Goal: Task Accomplishment & Management: Complete application form

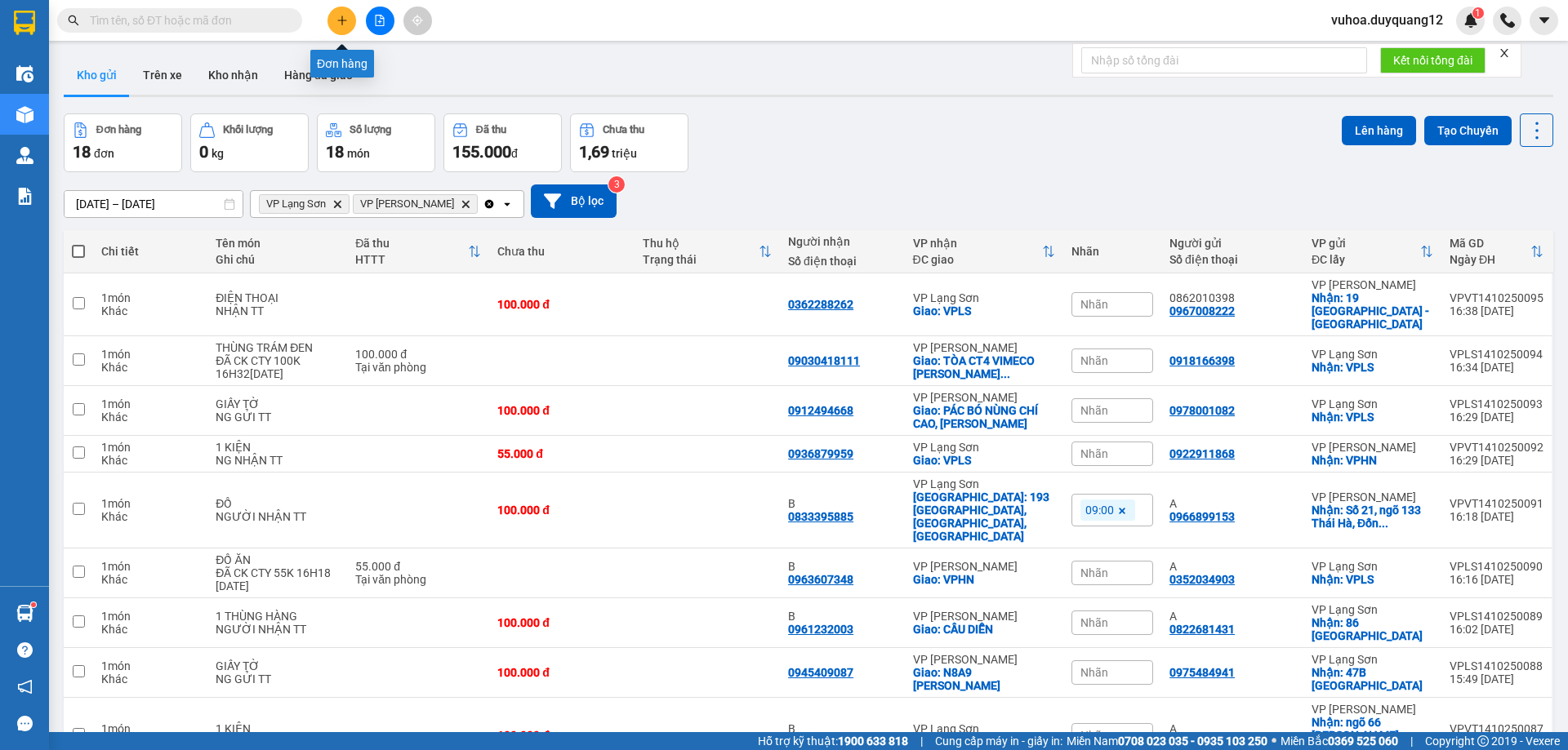
click at [342, 21] on icon "plus" at bounding box center [341, 19] width 1 height 9
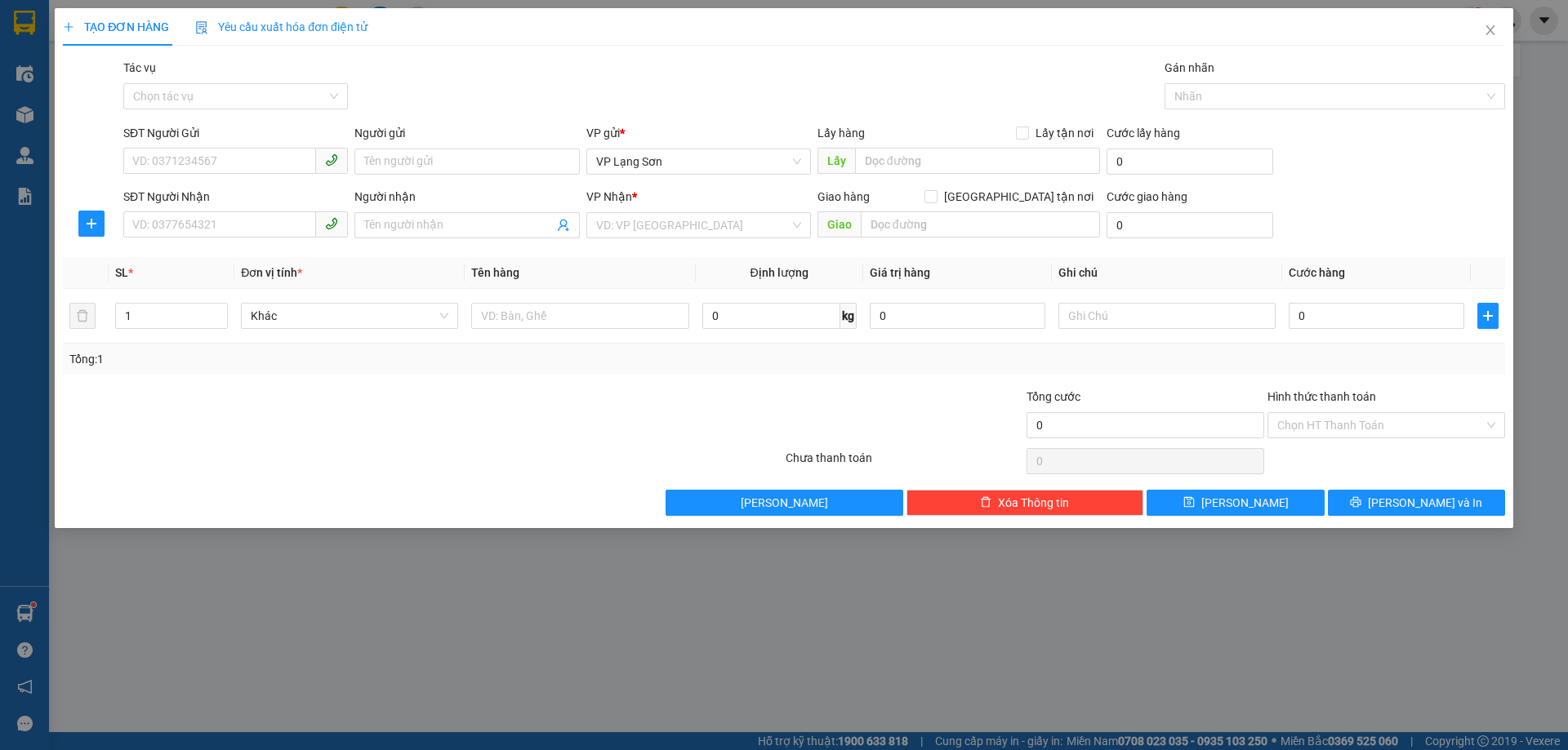
click at [329, 700] on div "TẠO ĐƠN HÀNG Yêu cầu xuất hóa đơn điện tử Transit Pickup Surcharge Ids Transit …" at bounding box center [784, 375] width 1568 height 750
click at [1492, 31] on icon "close" at bounding box center [1491, 31] width 14 height 14
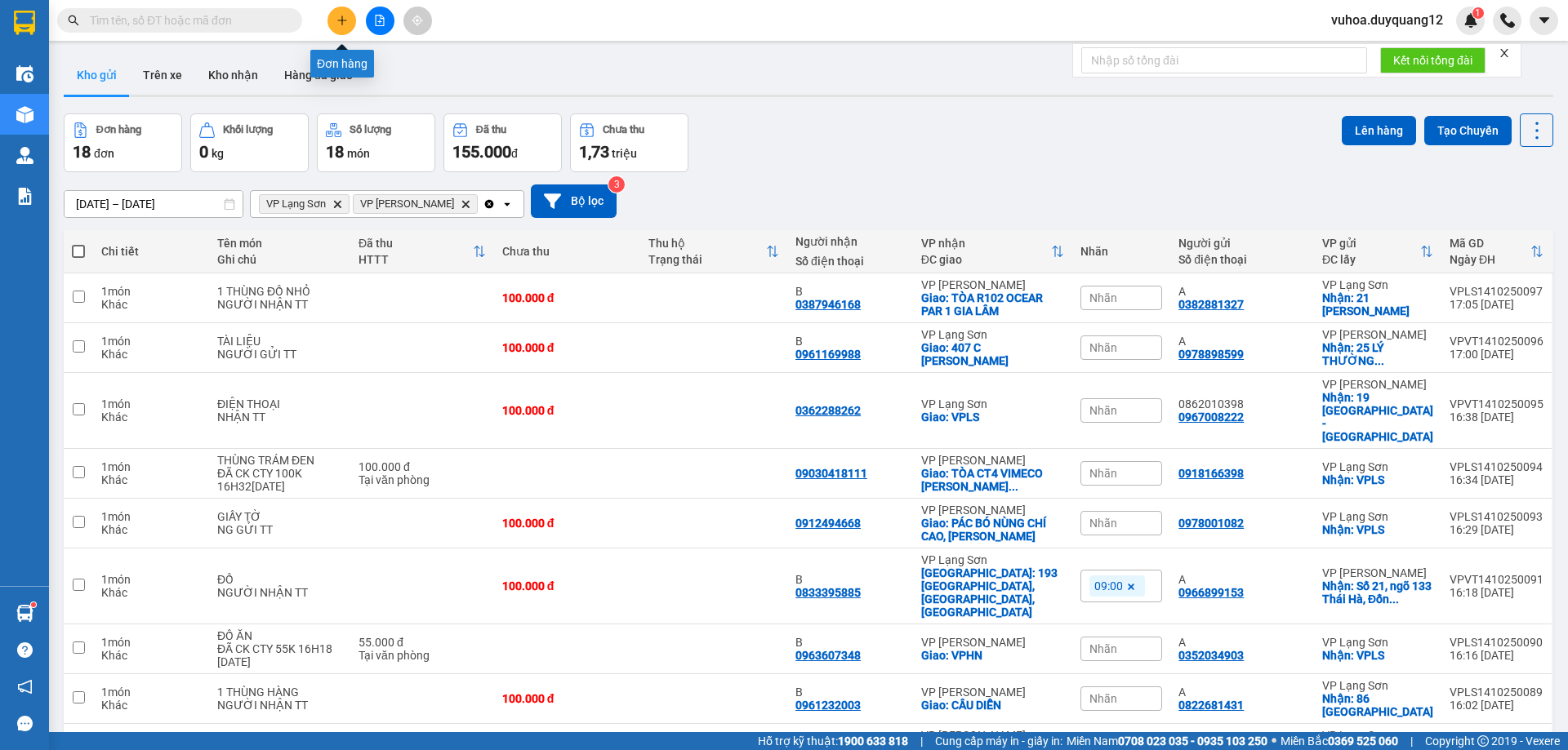
click at [345, 19] on icon "plus" at bounding box center [342, 20] width 12 height 12
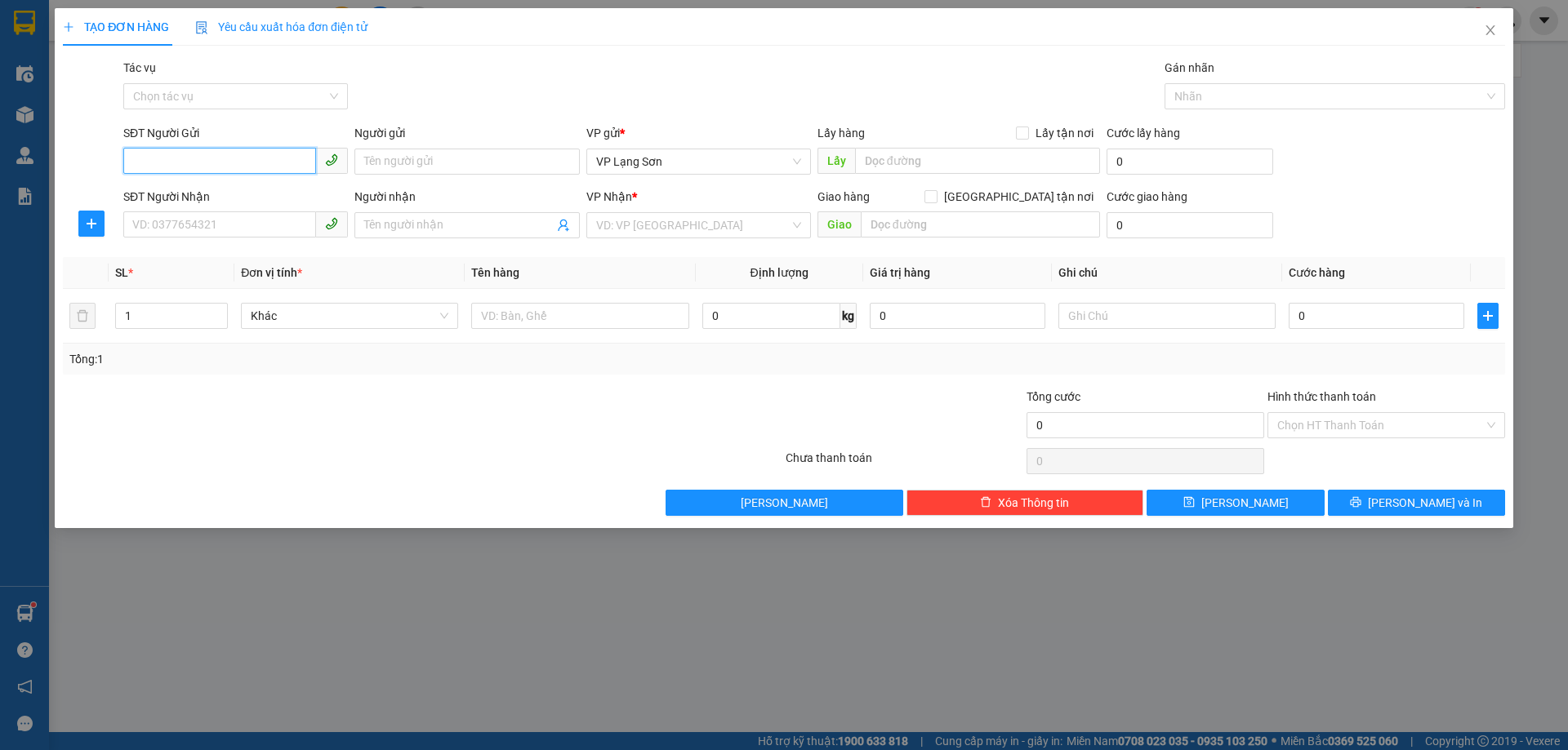
paste input "0338800441"
click at [173, 178] on div "0338800441 0338800441 - [PERSON_NAME]" at bounding box center [236, 194] width 224 height 33
click at [170, 193] on div "SĐT Người Nhận" at bounding box center [236, 196] width 224 height 18
click at [170, 212] on input "SĐT Người Nhận" at bounding box center [219, 224] width 192 height 26
click at [215, 160] on input "0338800441" at bounding box center [219, 160] width 192 height 26
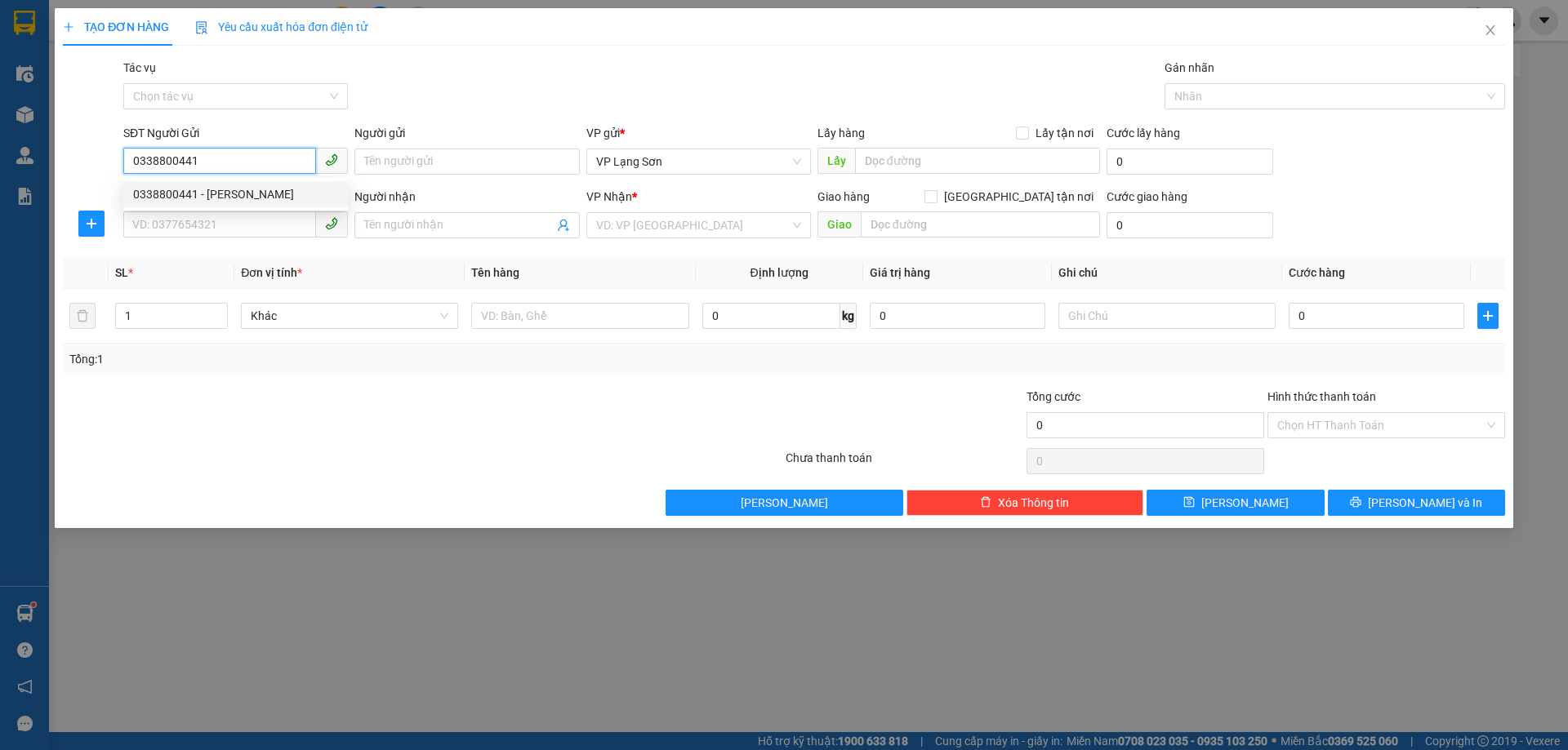
click at [186, 197] on div "0338800441 - [PERSON_NAME]" at bounding box center [236, 194] width 205 height 18
type input "0338800441"
type input "[PERSON_NAME]"
checkbox input "true"
type input "VPLS"
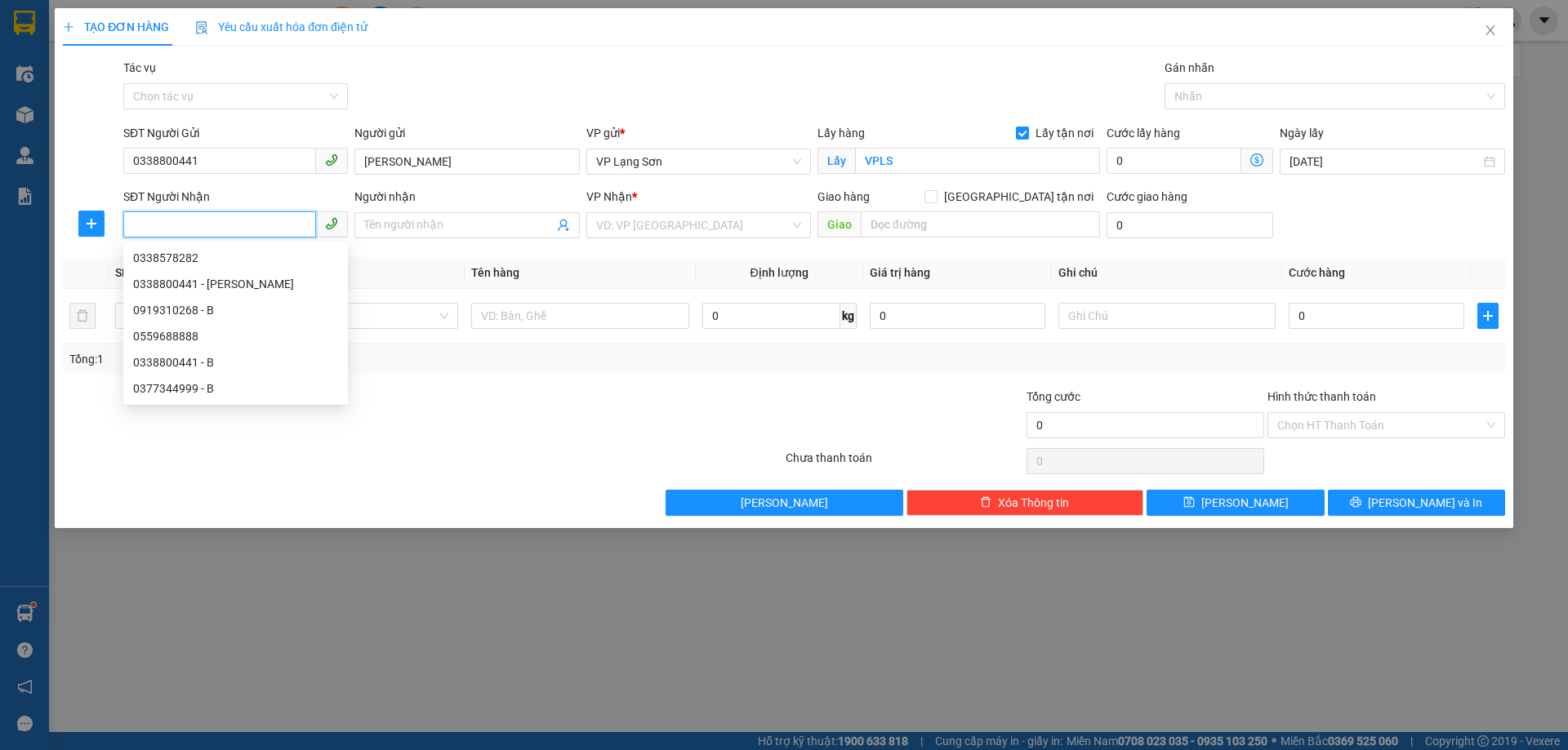
paste input "0948098888"
type input "0948098888"
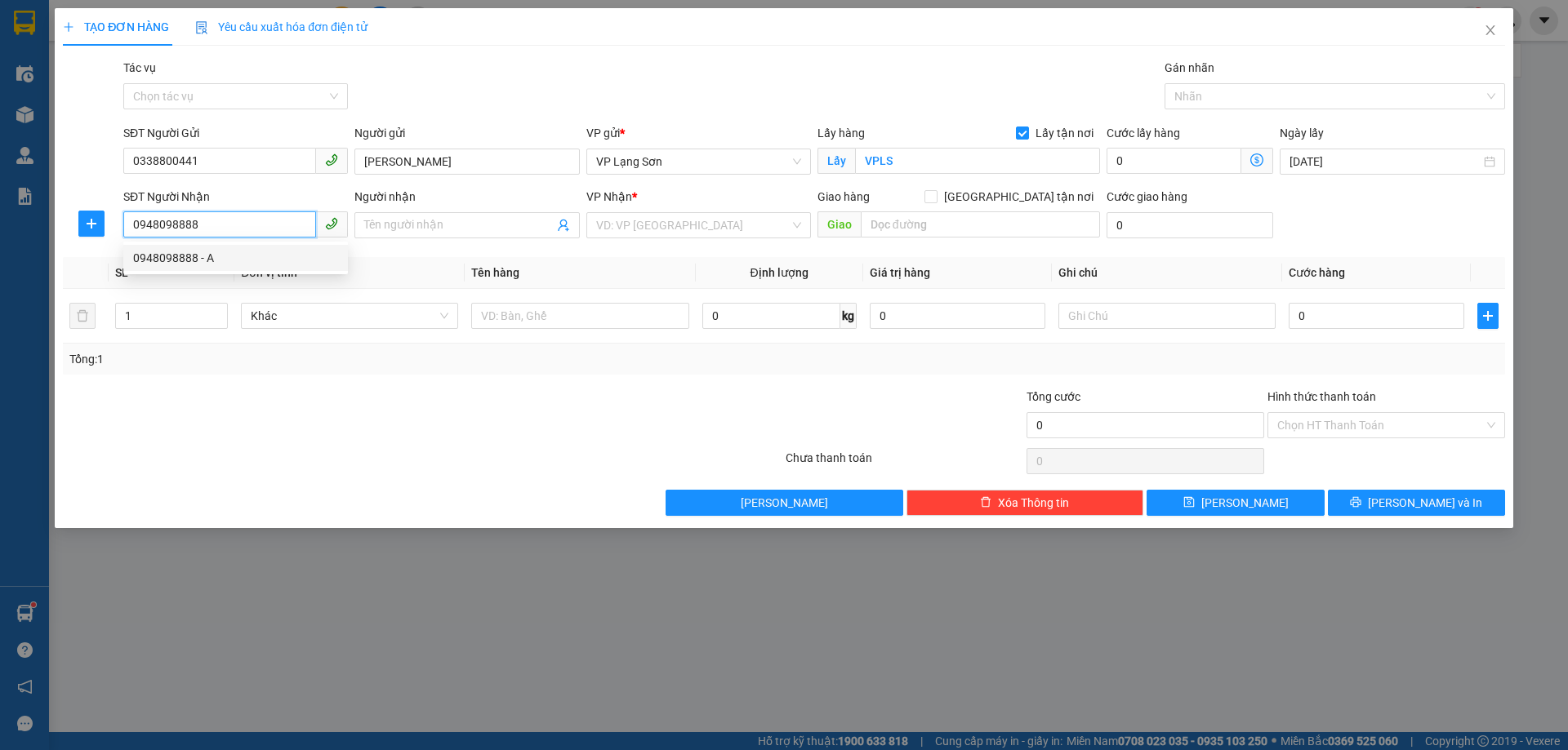
click at [191, 259] on div "0948098888 - A" at bounding box center [236, 258] width 205 height 18
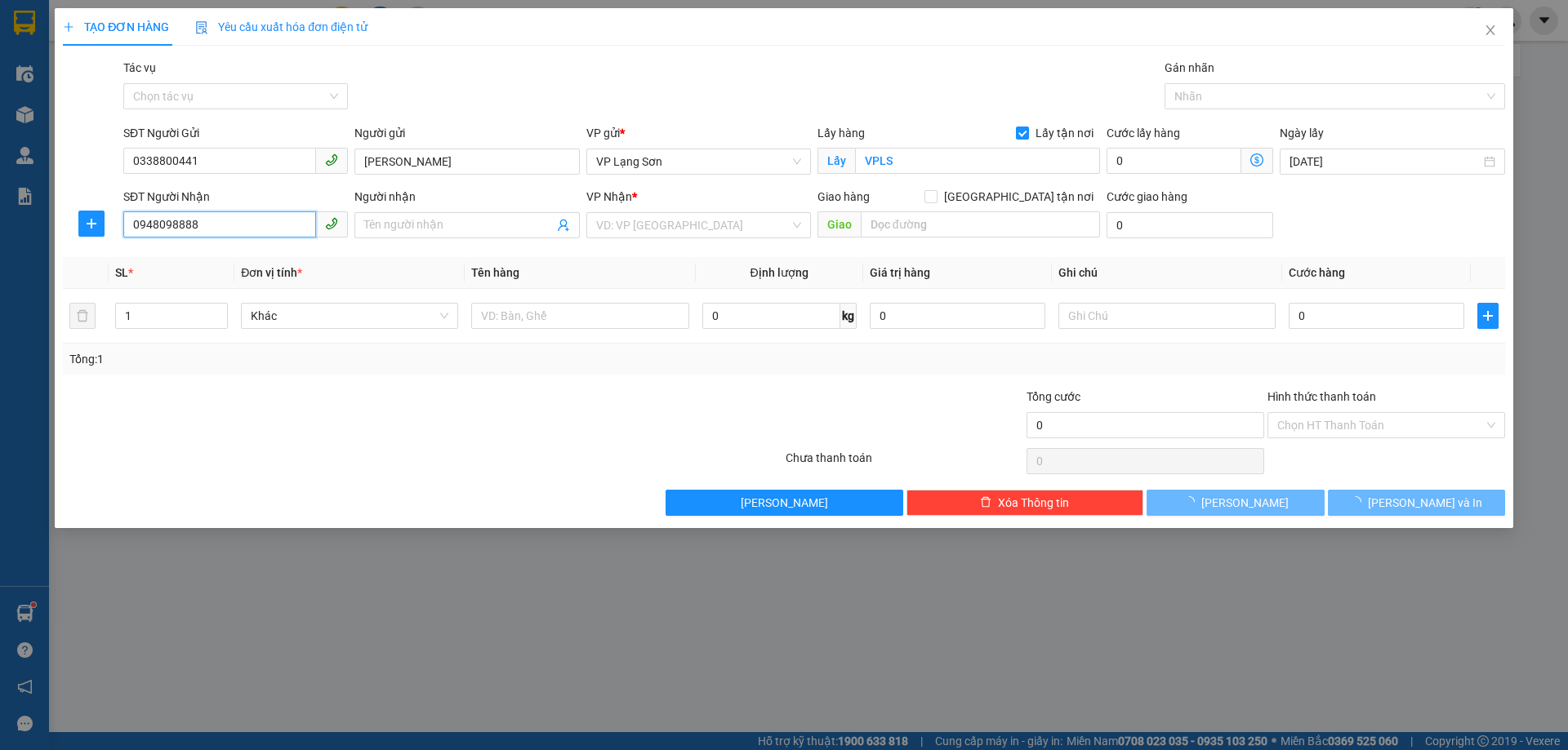
type input "A"
checkbox input "true"
type input "80 ngo 521 [PERSON_NAME],[PERSON_NAME],[GEOGRAPHIC_DATA]"
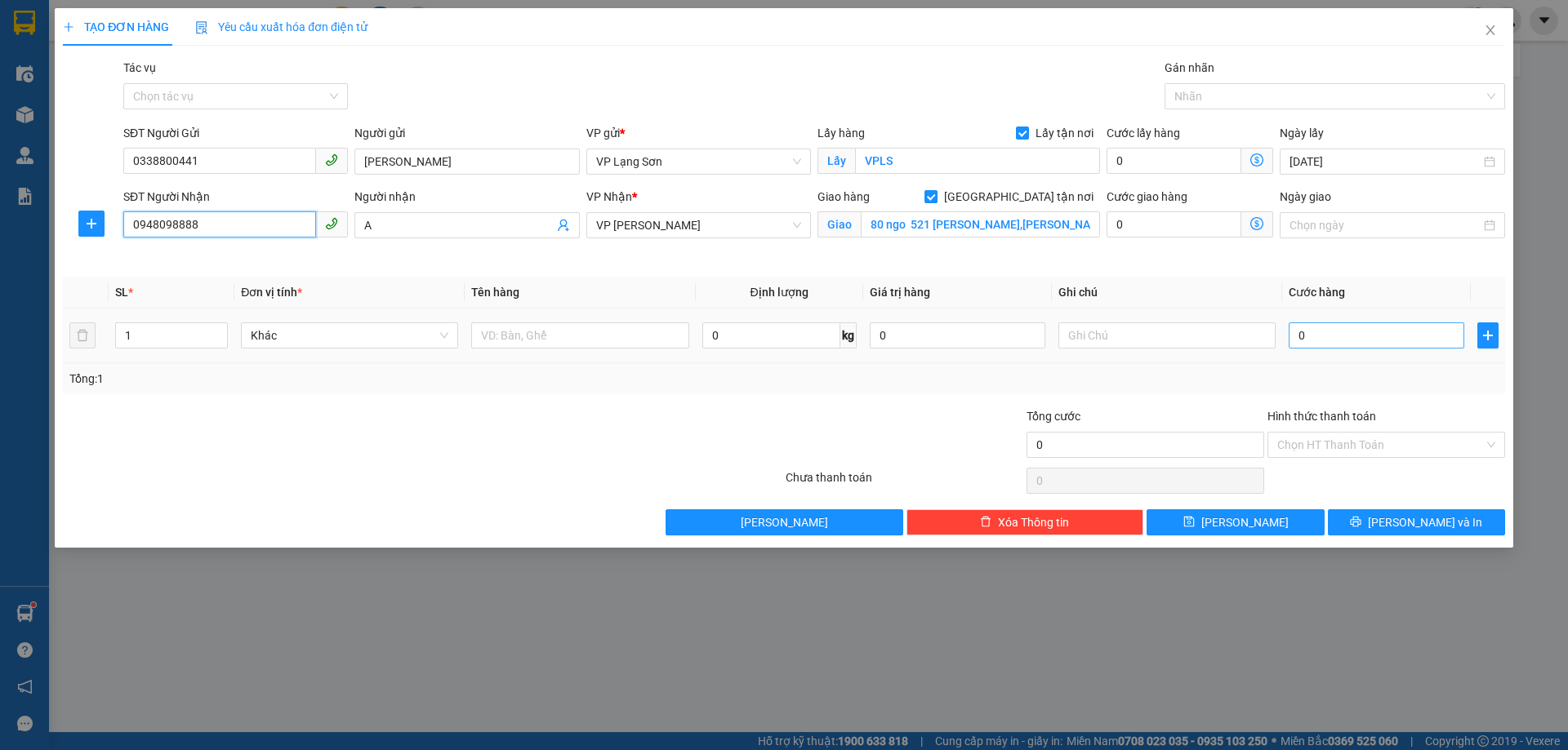
type input "0948098888"
click at [1357, 339] on input "0" at bounding box center [1377, 335] width 176 height 26
type input "1"
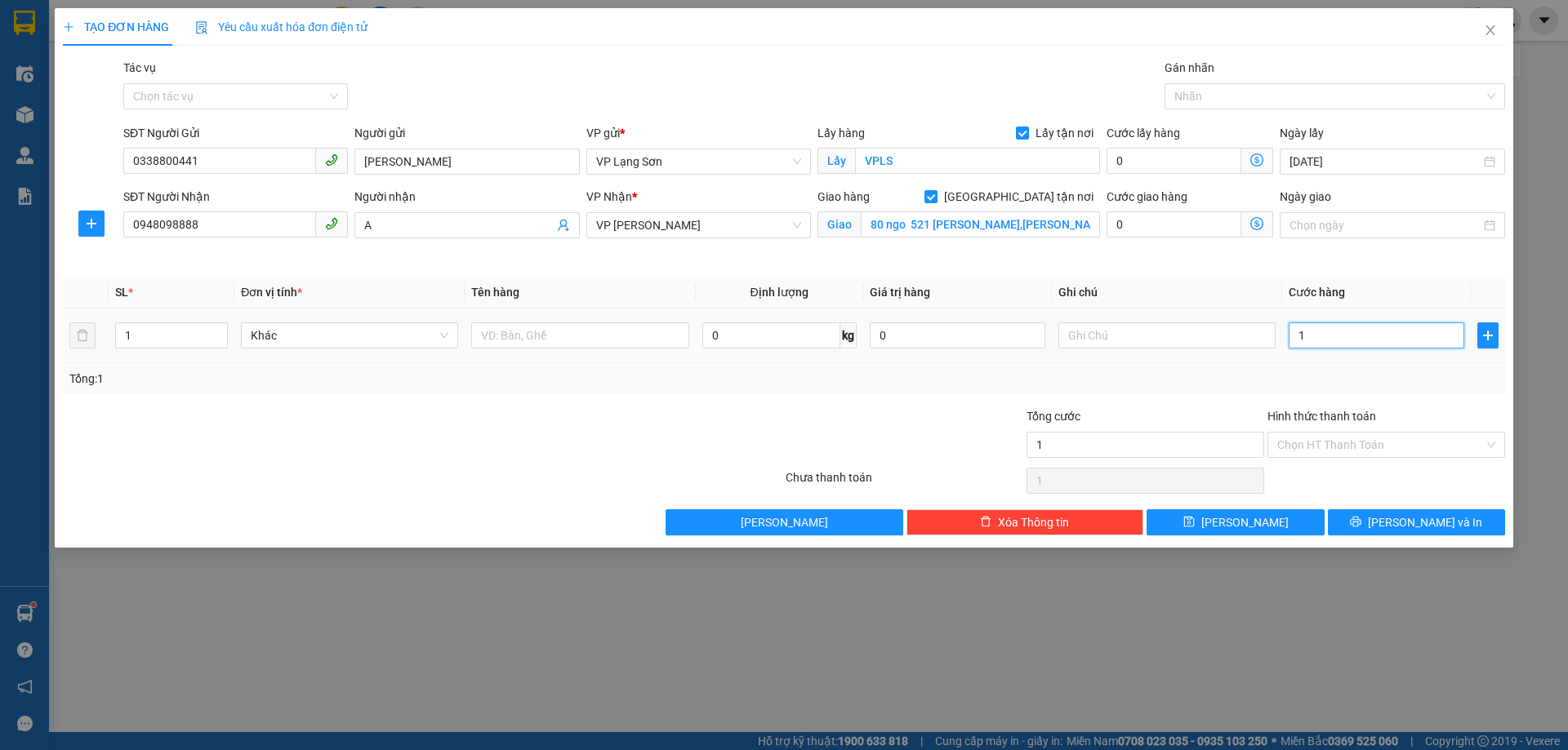
type input "15"
type input "150"
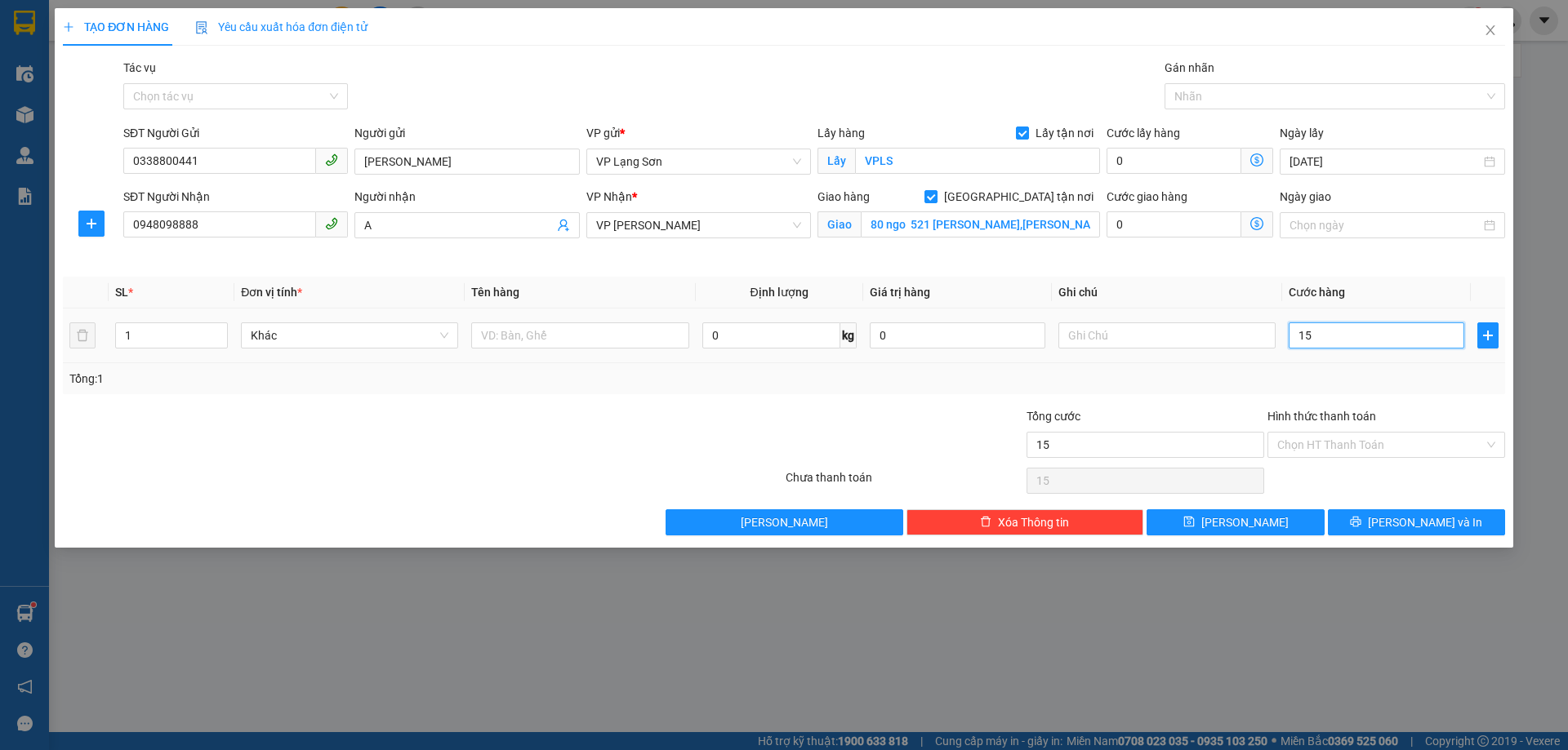
type input "150"
type input "150.000"
click at [1083, 332] on input "text" at bounding box center [1167, 335] width 218 height 26
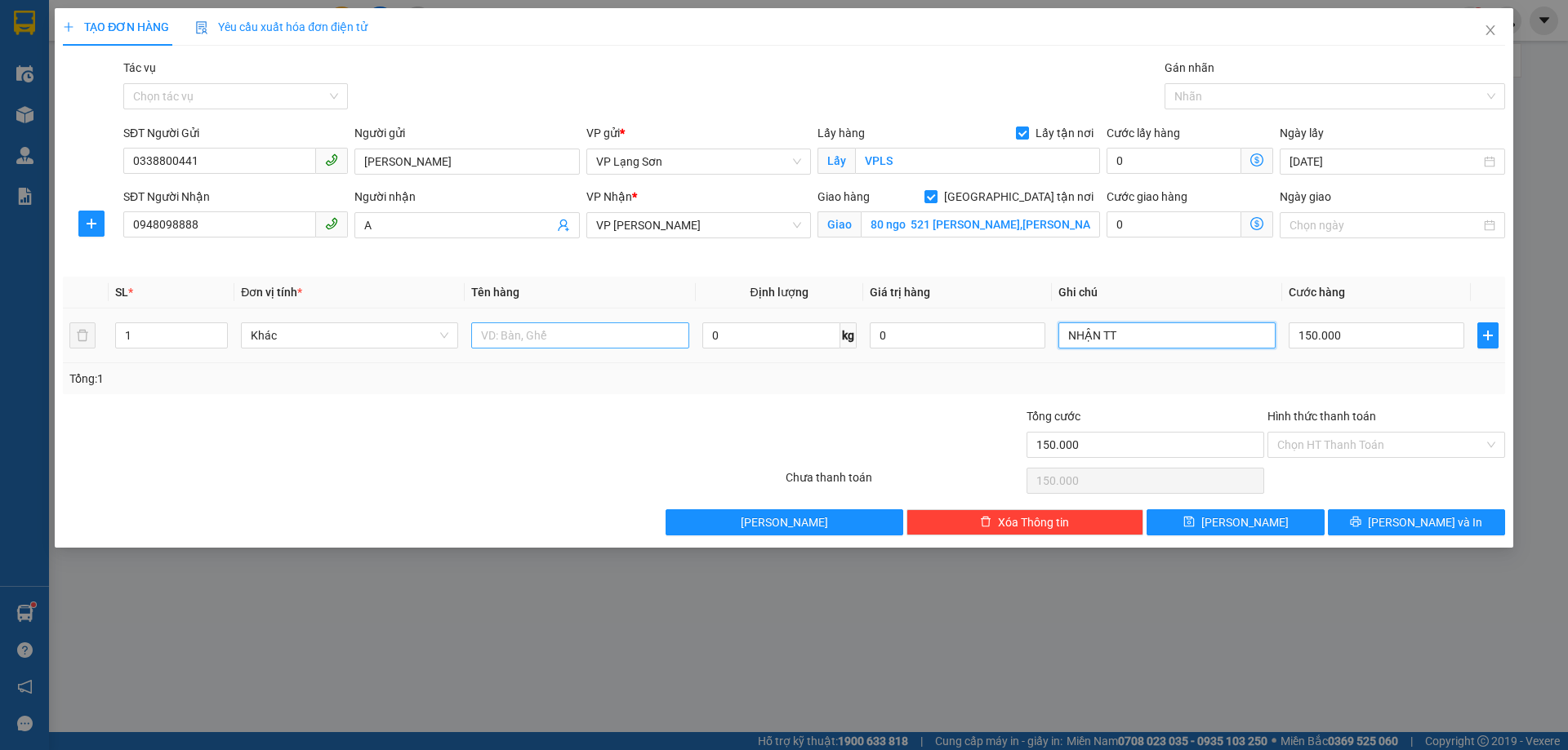
type input "NHẬN TT"
click at [558, 333] on input "text" at bounding box center [580, 335] width 218 height 26
type input "QUẦN ÁO"
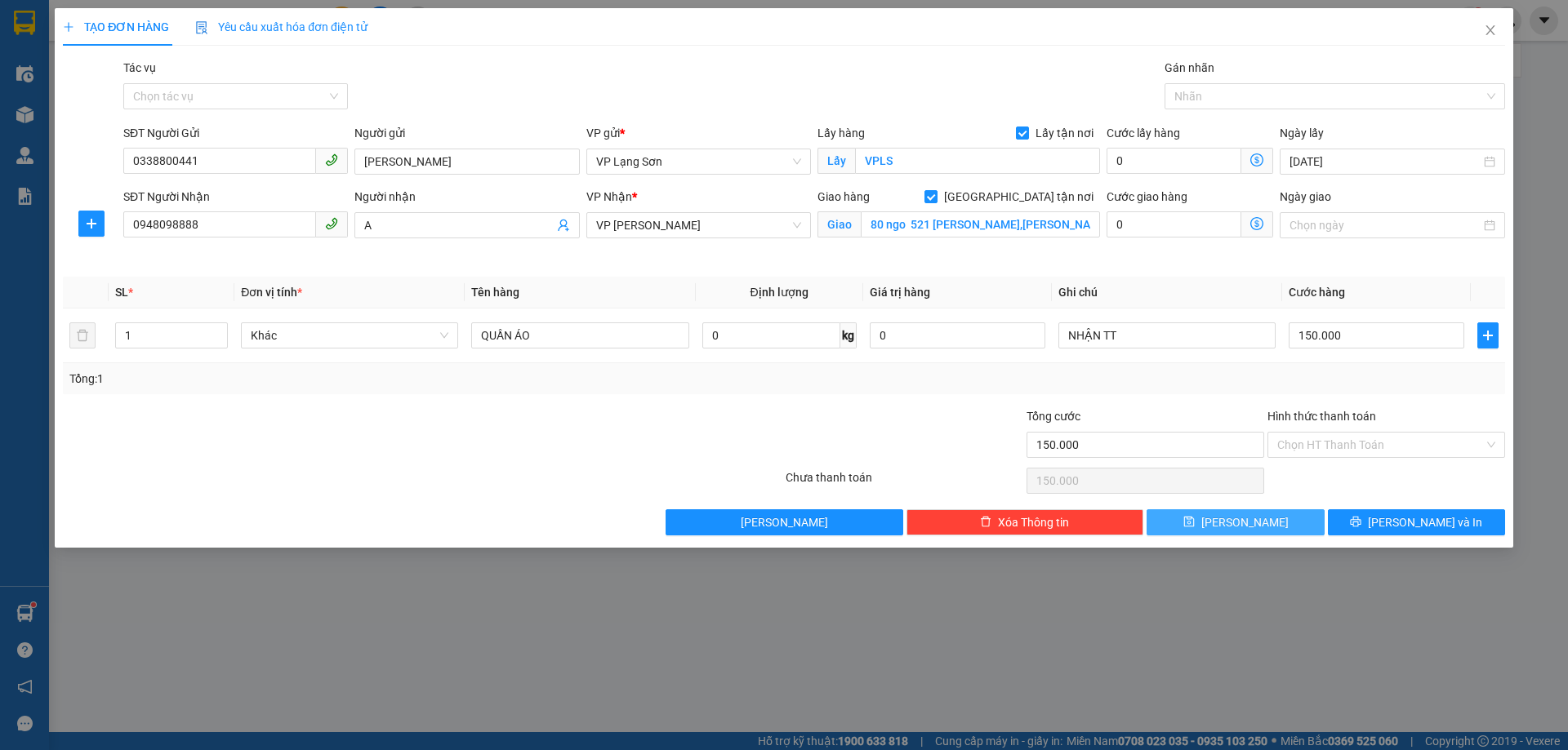
click at [1262, 513] on button "[PERSON_NAME]" at bounding box center [1234, 522] width 177 height 26
checkbox input "false"
type input "0"
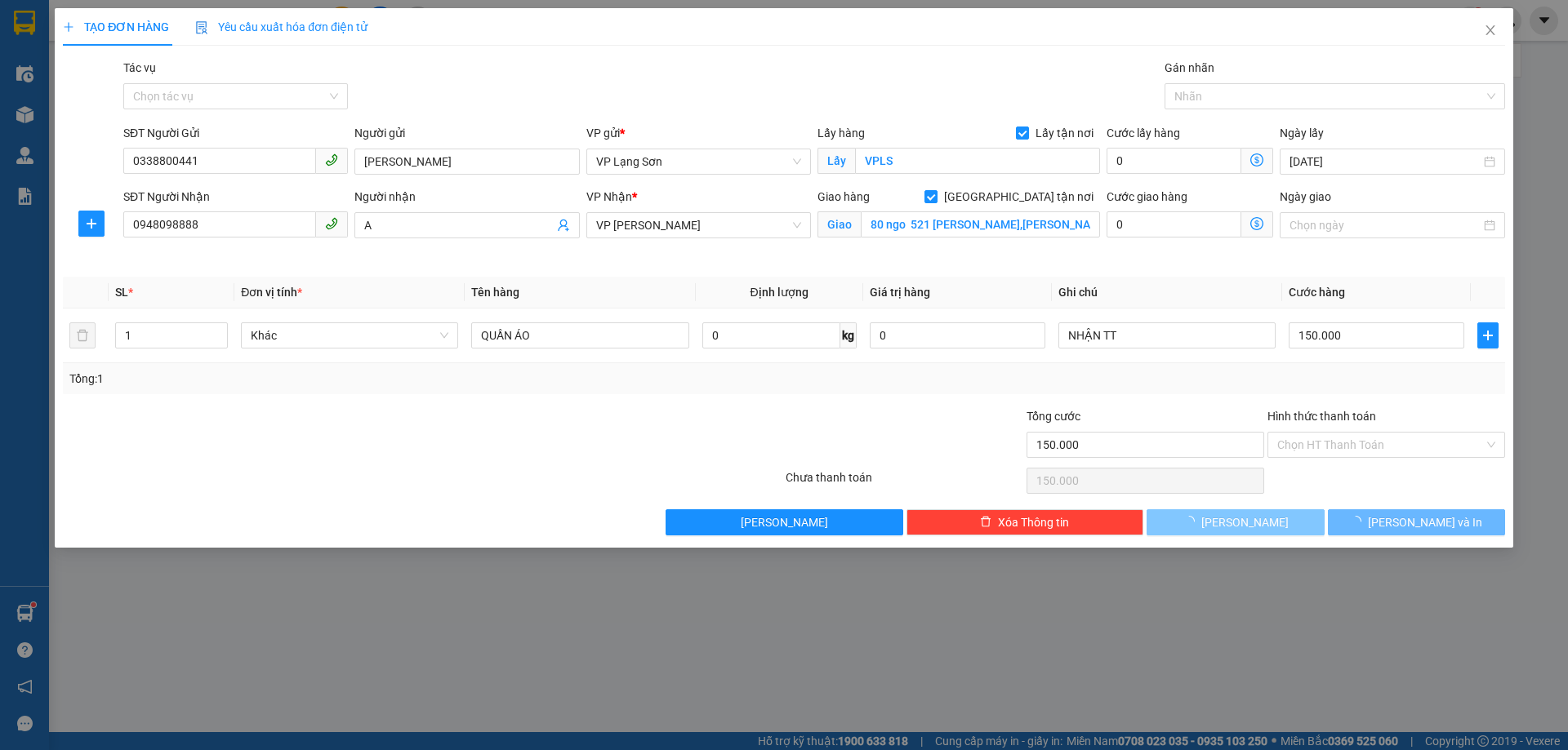
type input "0"
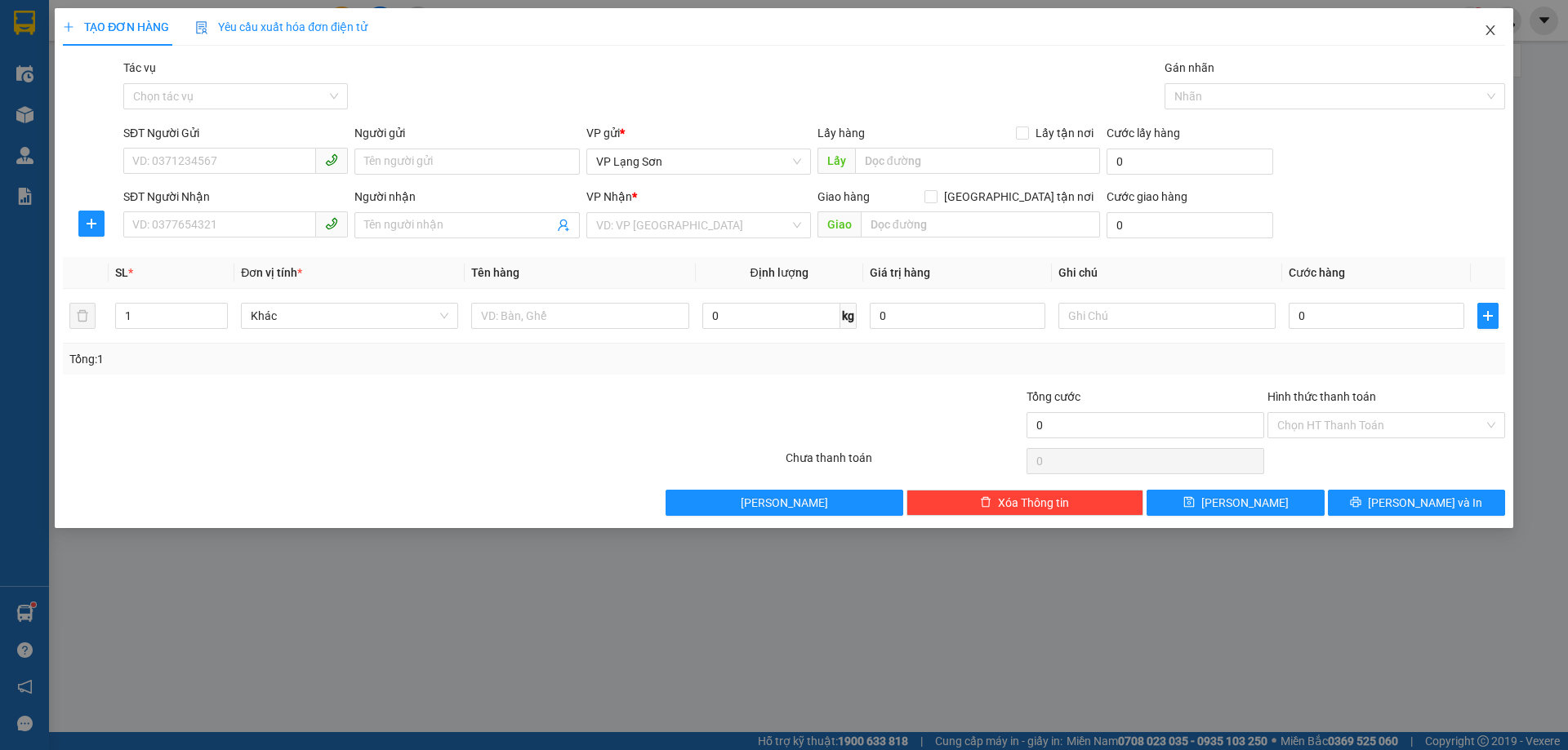
click at [1494, 30] on icon "close" at bounding box center [1491, 31] width 14 height 14
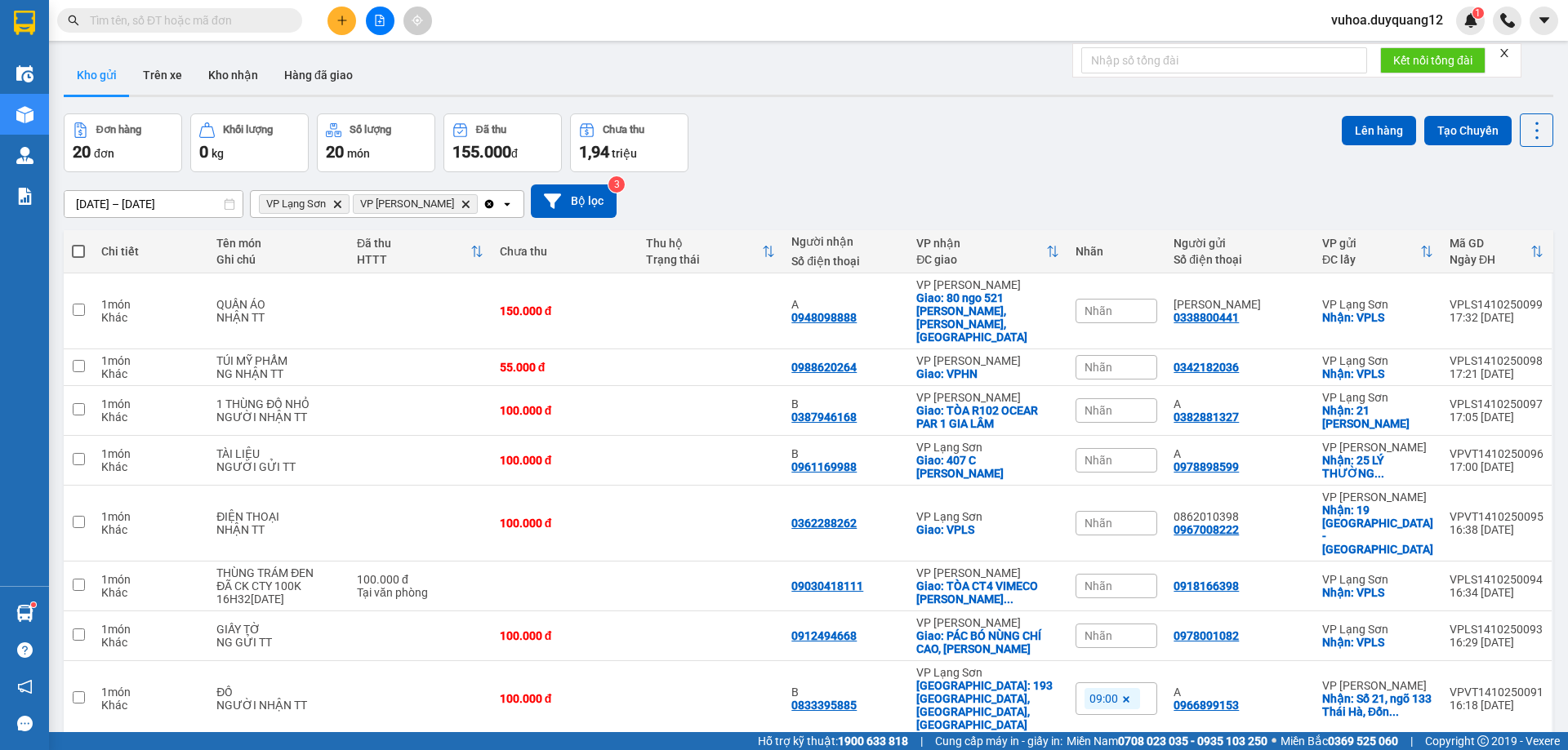
click at [1131, 299] on div "Nhãn" at bounding box center [1117, 310] width 81 height 24
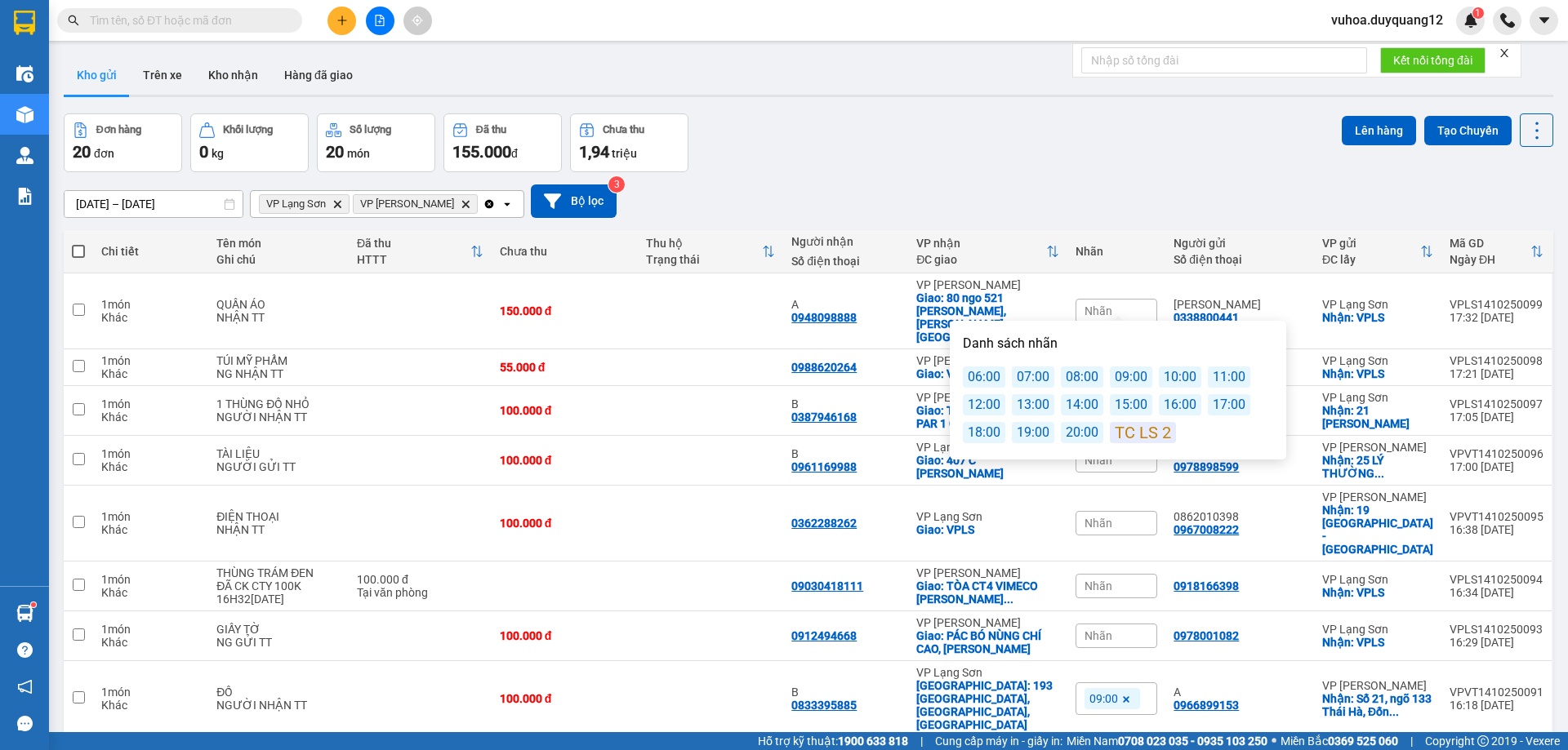
click at [1037, 437] on div "19:00" at bounding box center [1033, 433] width 43 height 21
click at [1071, 189] on div "[DATE] – [DATE] Press the down arrow key to interact with the calendar and sele…" at bounding box center [808, 201] width 1490 height 34
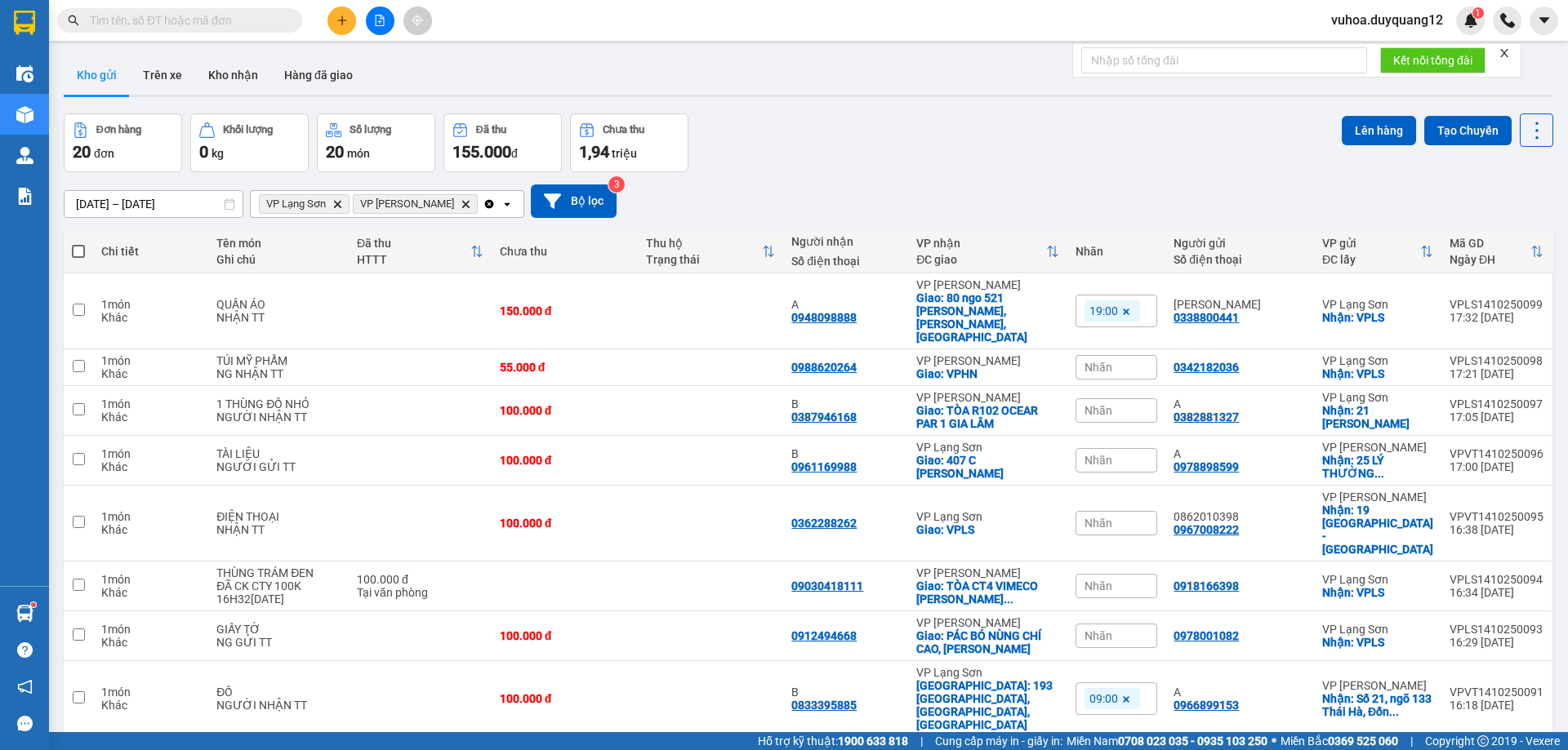
click at [337, 37] on div "Kết quả tìm kiếm ( 0 ) Bộ lọc No Data vuhoa.duyquang12 1" at bounding box center [784, 20] width 1568 height 41
paste input "0569122555"
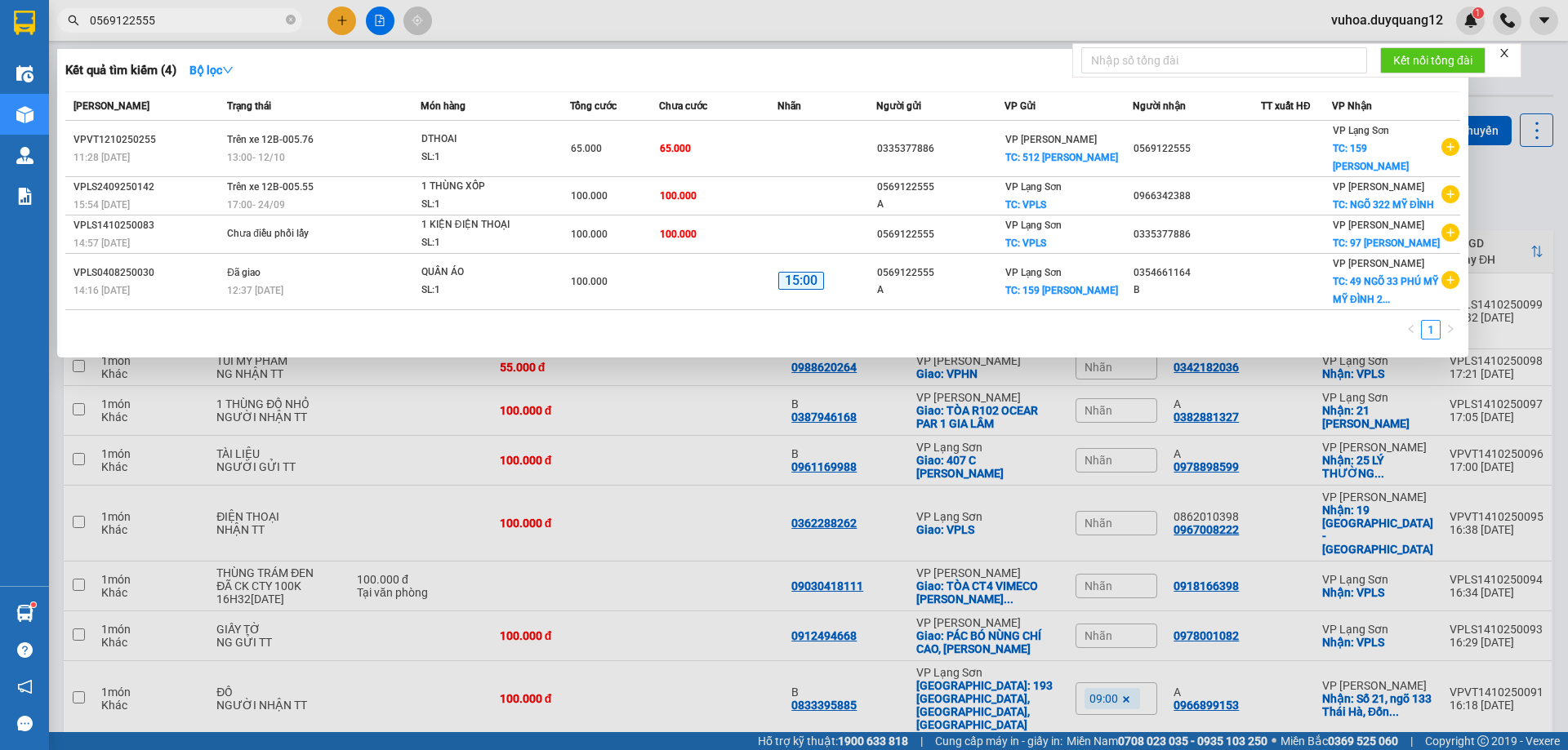
type input "0569122555"
click at [678, 26] on div at bounding box center [784, 375] width 1568 height 750
click at [210, 23] on input "0569122555" at bounding box center [186, 20] width 192 height 18
drag, startPoint x: 825, startPoint y: 15, endPoint x: 826, endPoint y: 0, distance: 15.0
click at [825, 10] on div at bounding box center [784, 375] width 1568 height 750
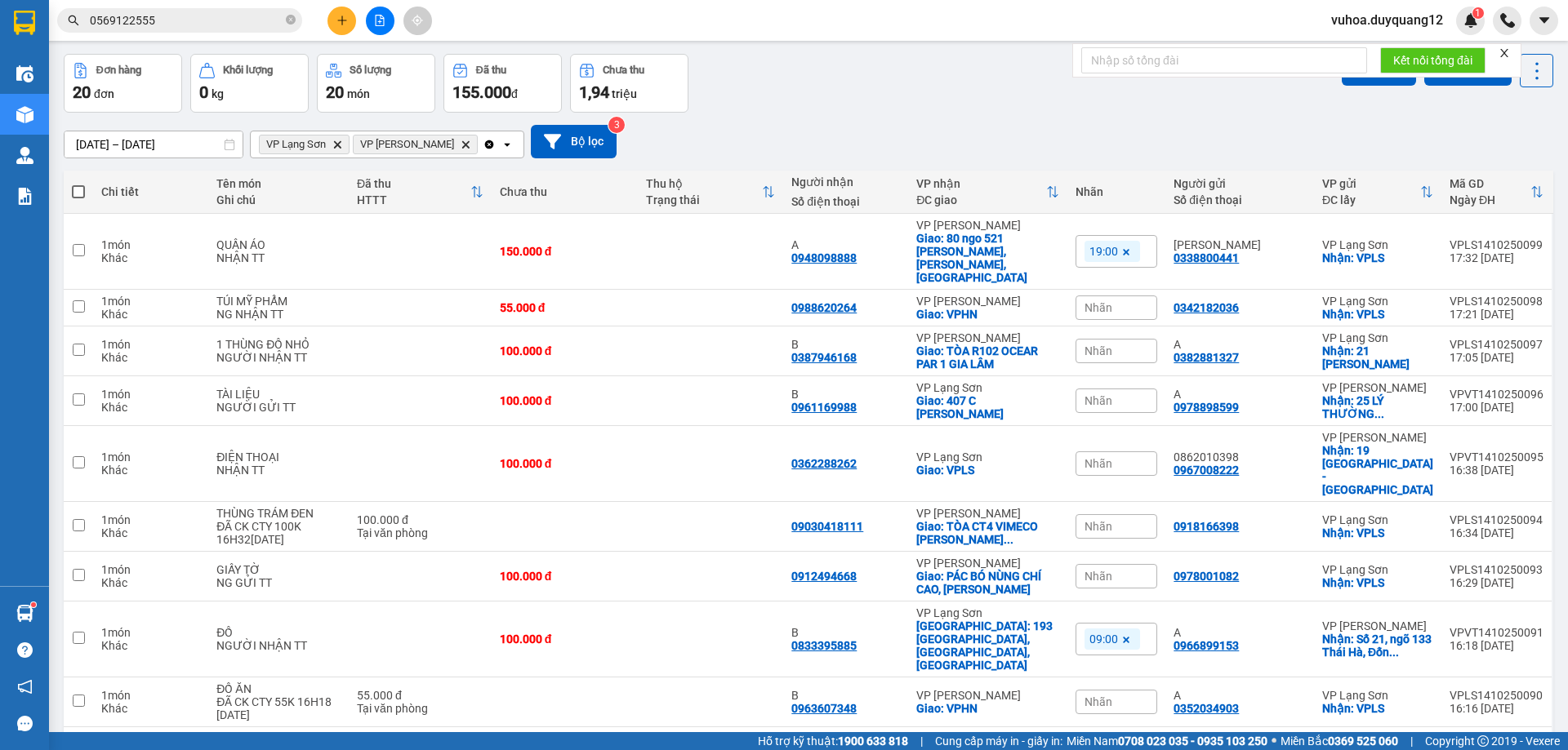
scroll to position [93, 0]
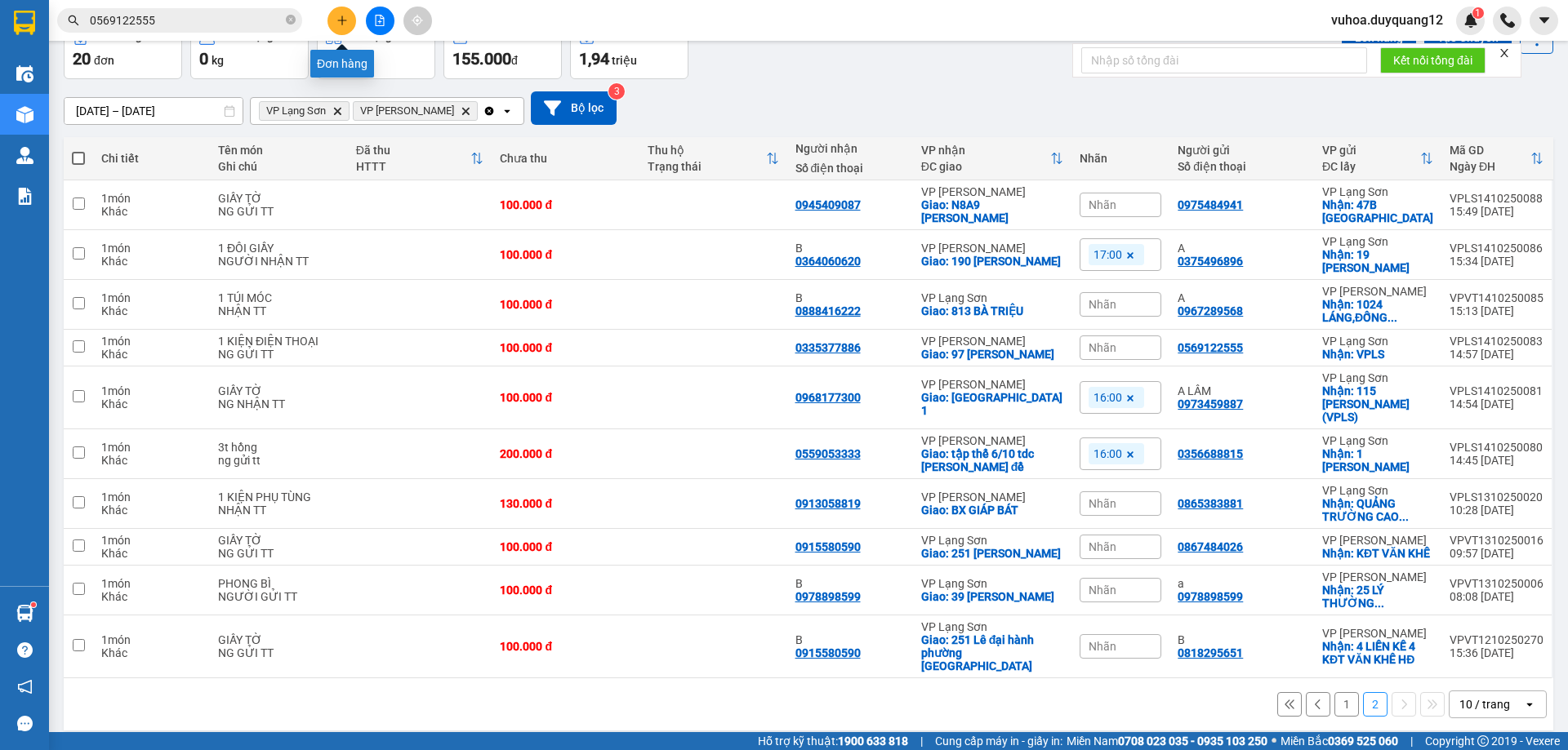
click at [343, 24] on icon "plus" at bounding box center [342, 20] width 12 height 12
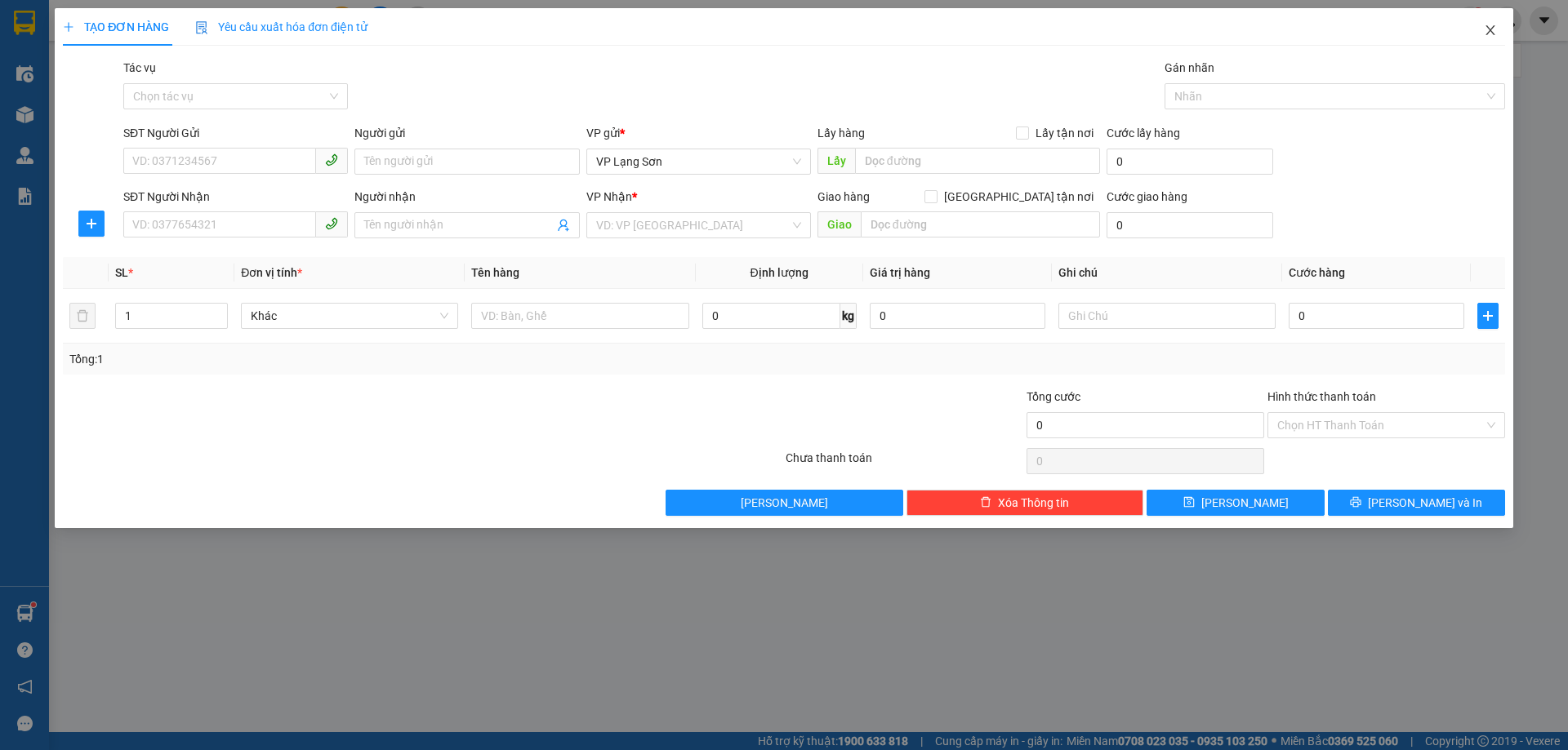
click at [1488, 36] on icon "close" at bounding box center [1491, 31] width 14 height 14
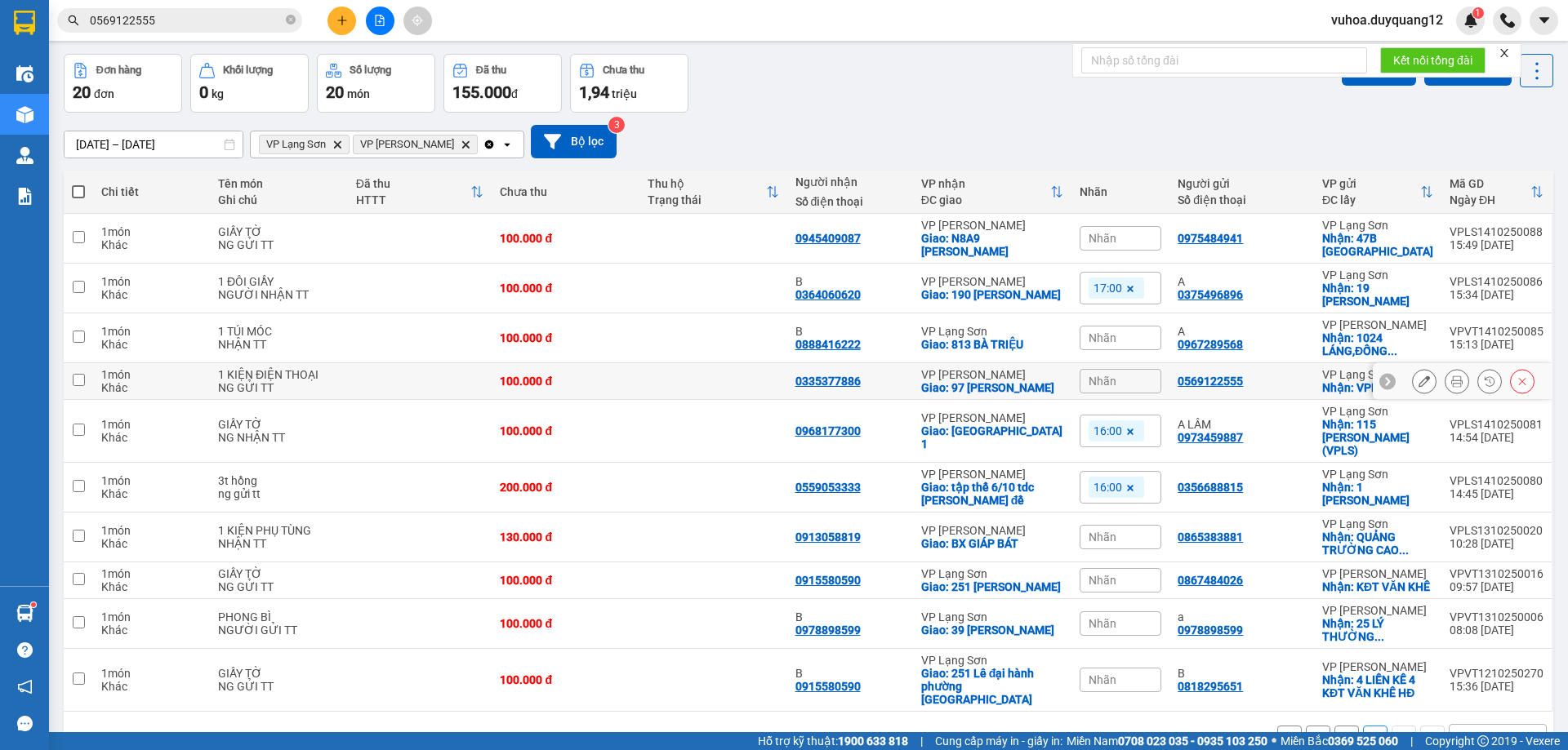
scroll to position [93, 0]
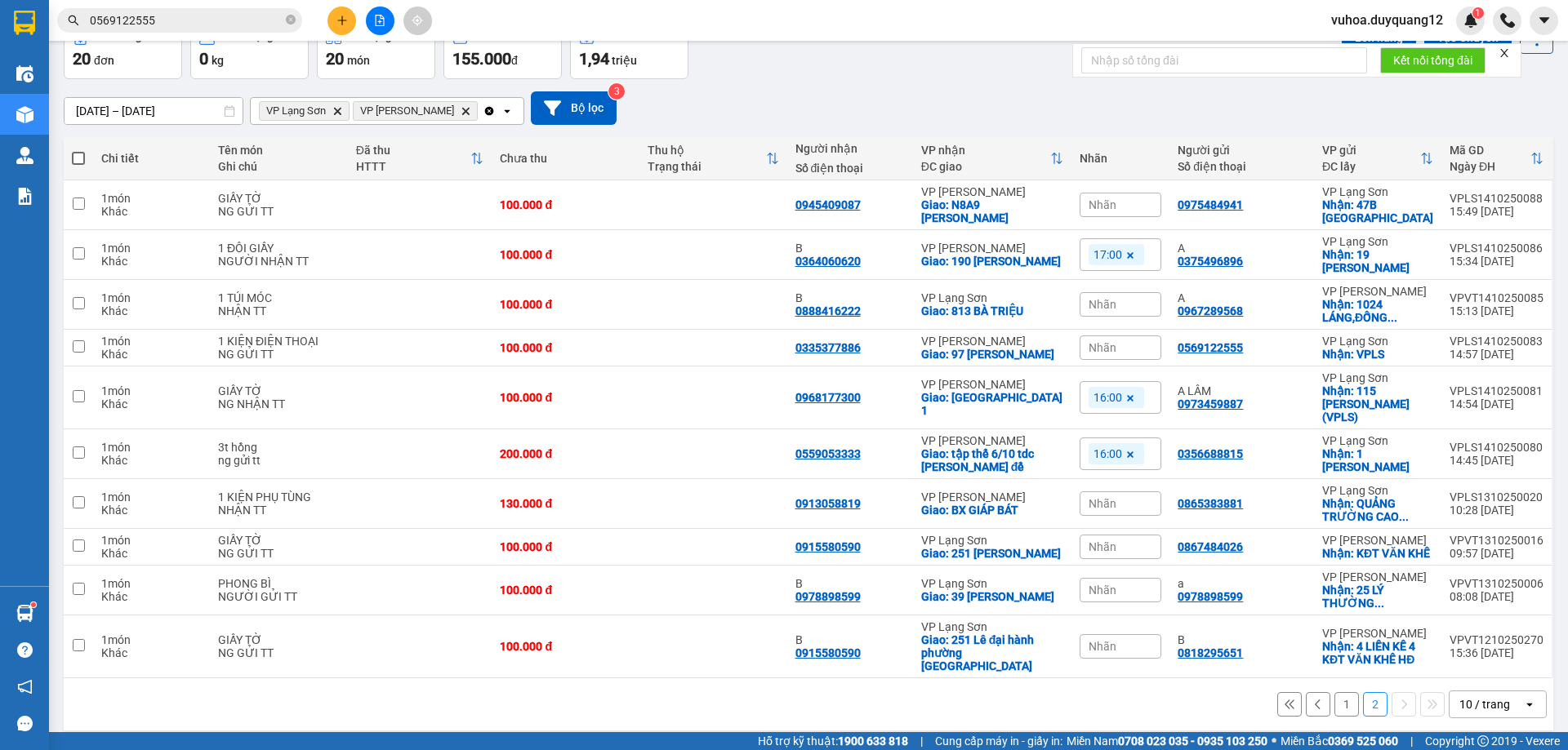
click at [1363, 692] on button "2" at bounding box center [1375, 704] width 24 height 24
click at [1335, 692] on button "1" at bounding box center [1347, 704] width 24 height 24
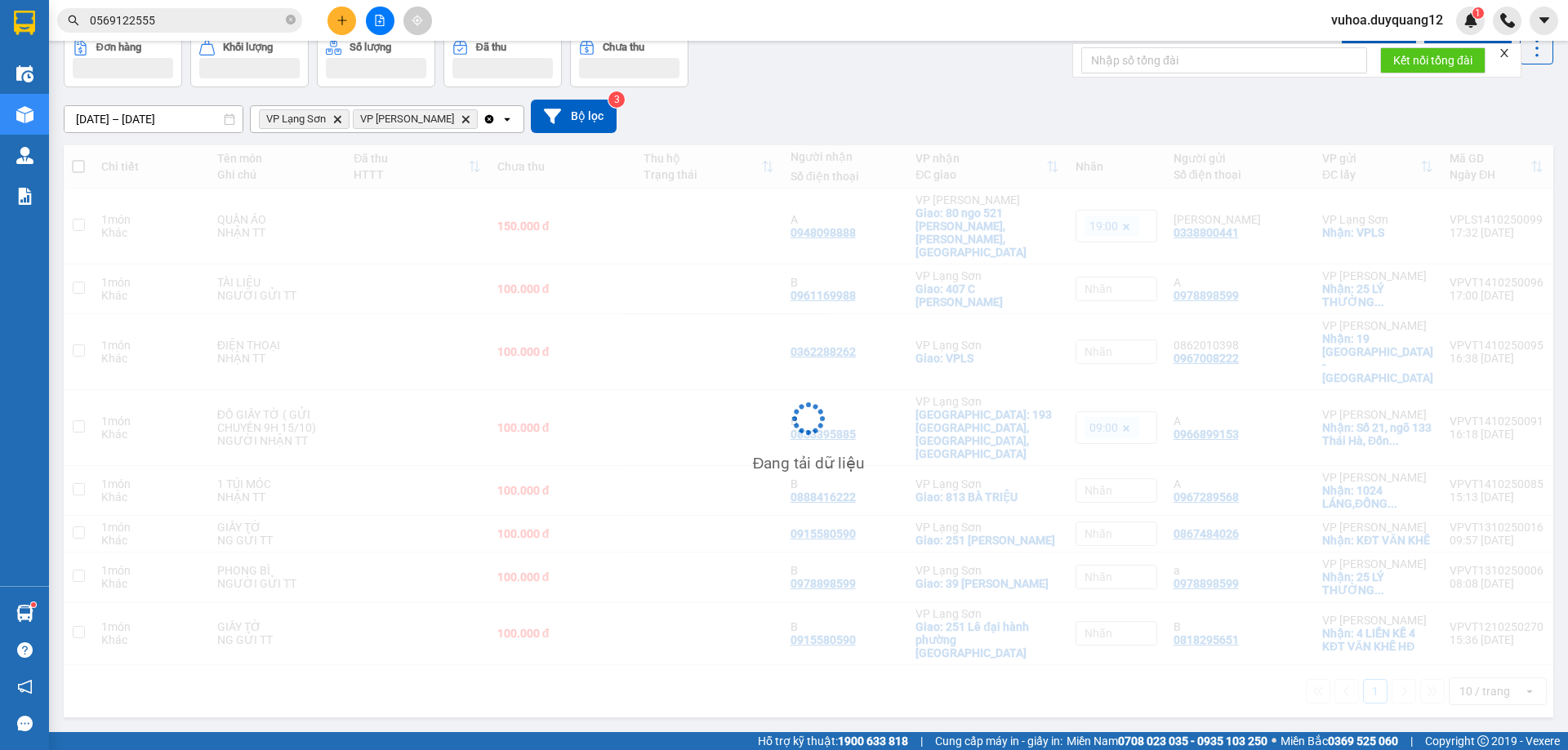
scroll to position [75, 0]
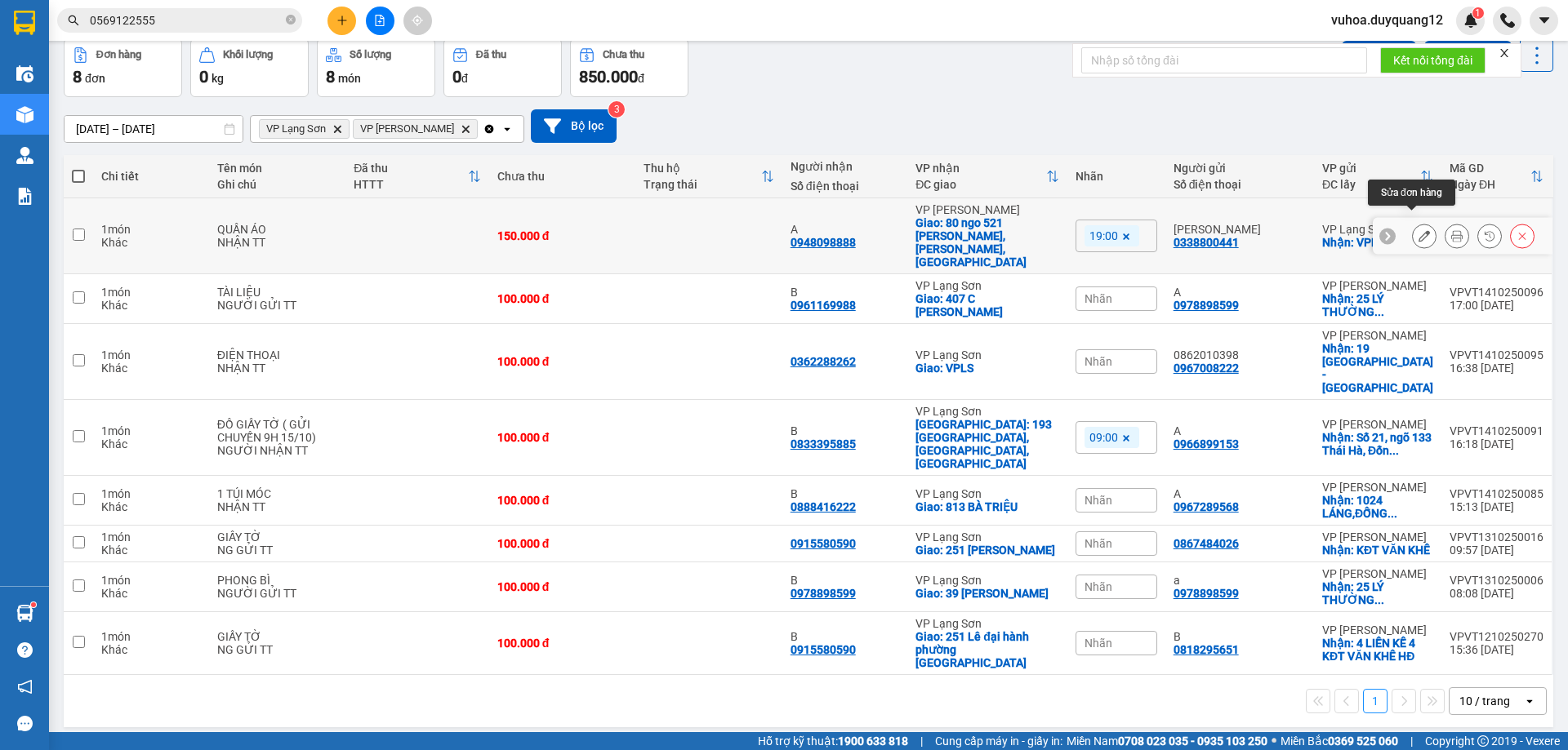
click at [1418, 226] on button at bounding box center [1425, 237] width 23 height 29
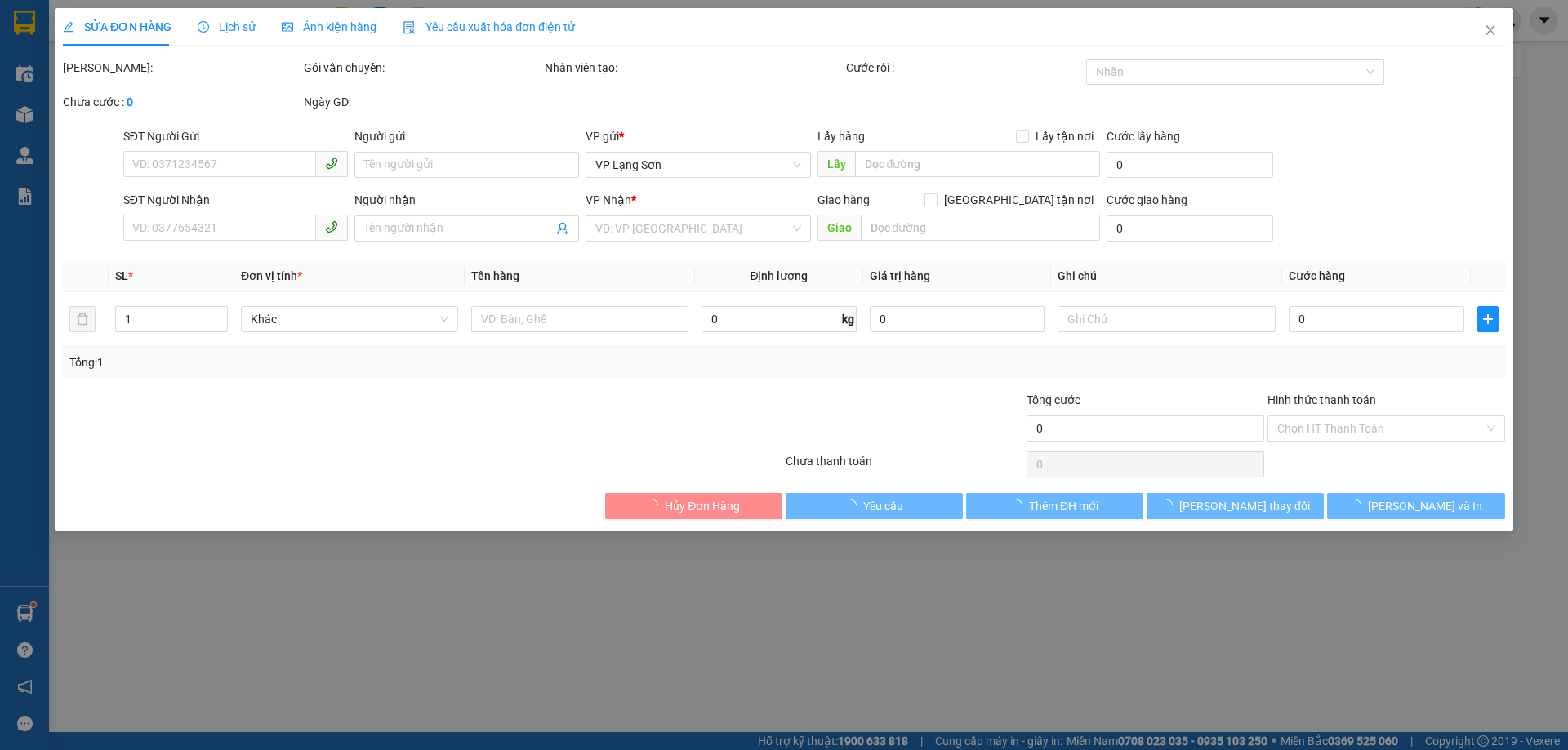
type input "0338800441"
type input "[PERSON_NAME]"
checkbox input "true"
type input "VPLS"
type input "0948098888"
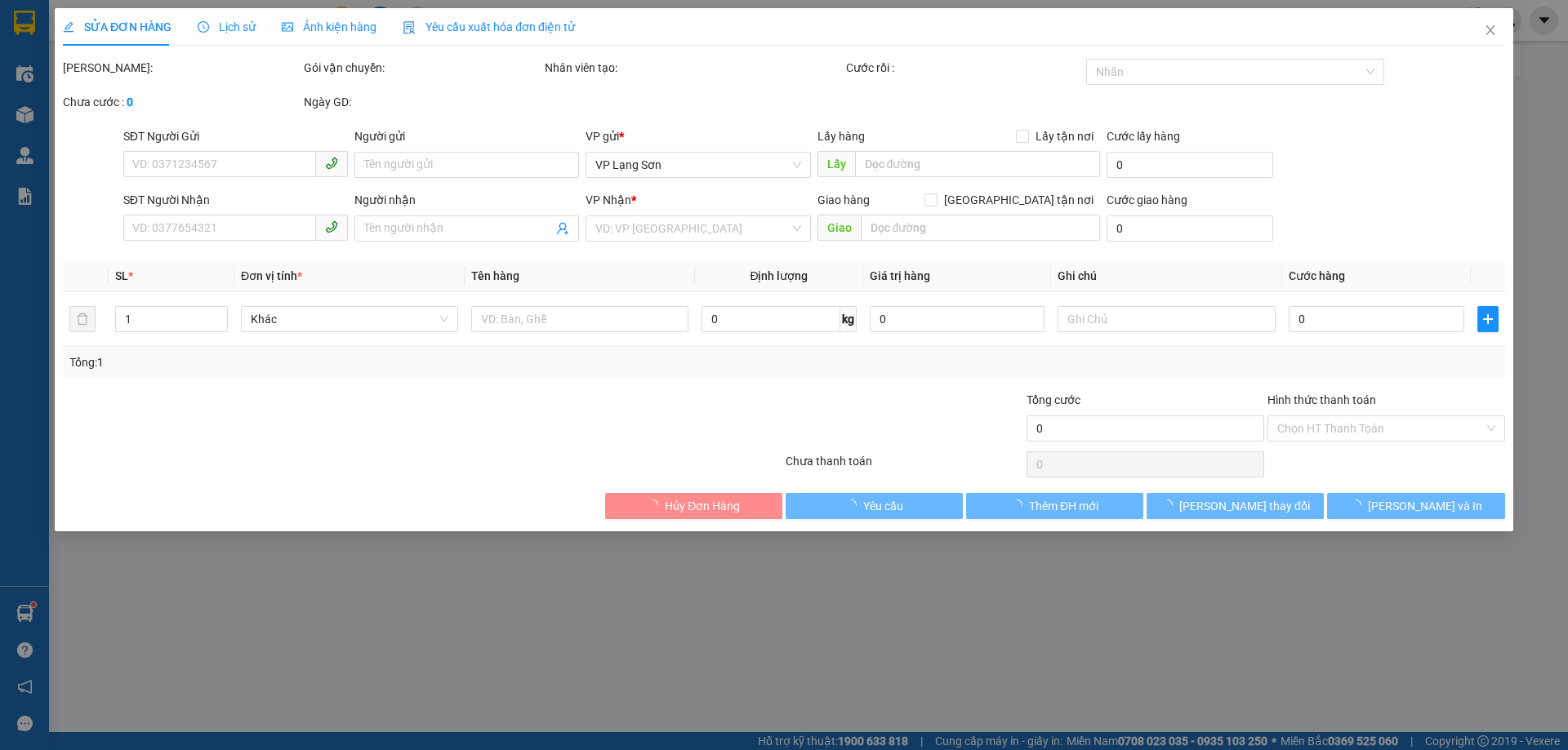
type input "A"
checkbox input "true"
type input "80 ngo 521 [PERSON_NAME],[PERSON_NAME],[GEOGRAPHIC_DATA]"
type input "150.000"
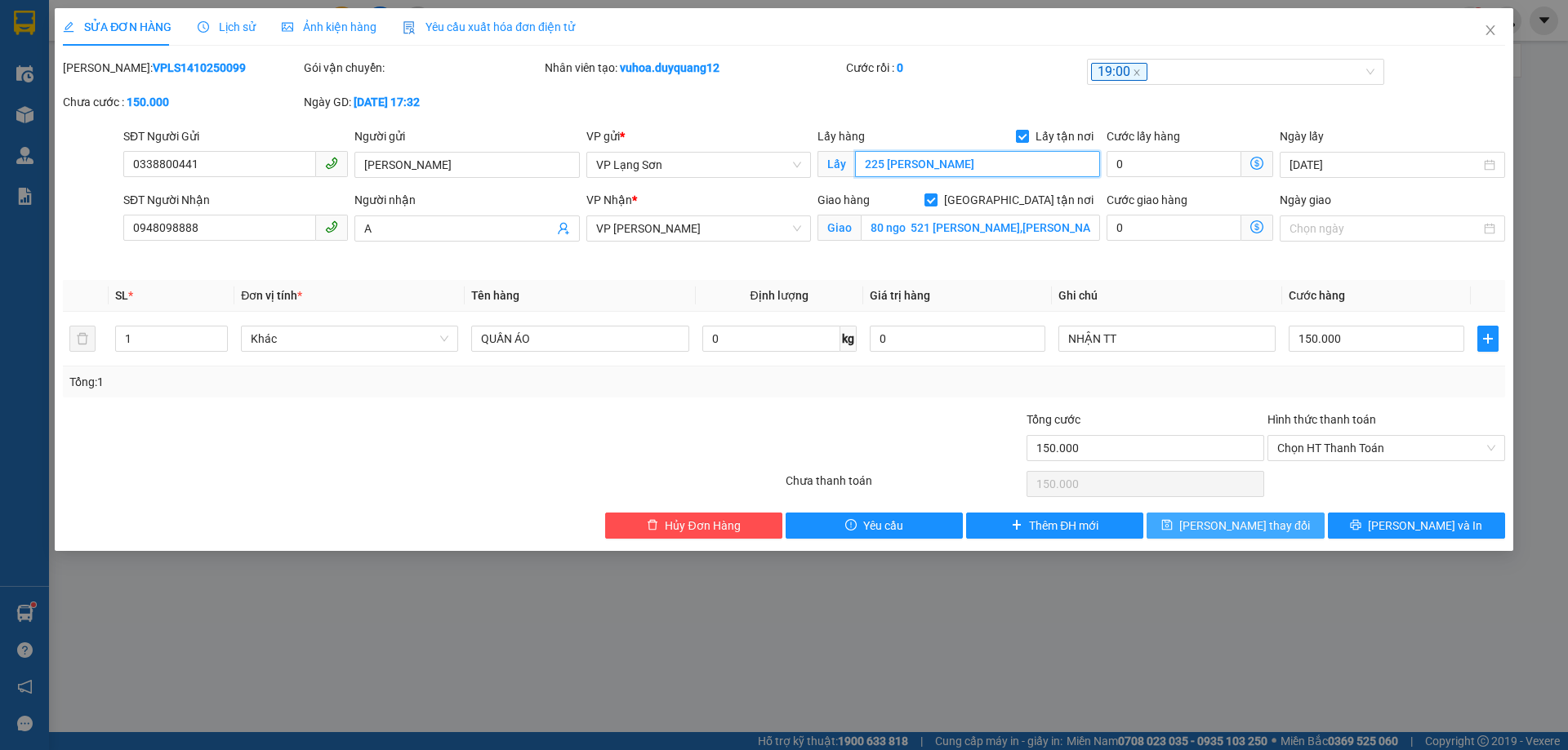
type input "225 [PERSON_NAME]"
click at [1256, 530] on span "[PERSON_NAME] thay đổi" at bounding box center [1244, 526] width 131 height 18
